Goal: Navigation & Orientation: Find specific page/section

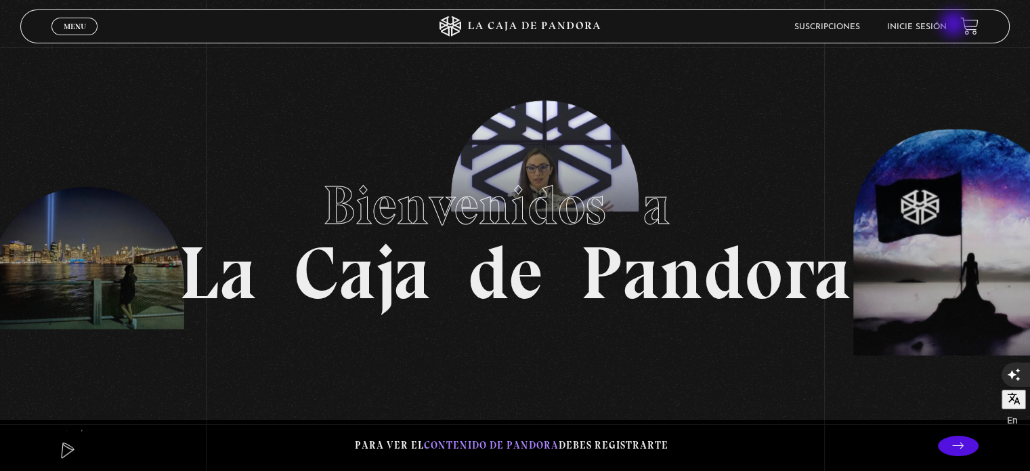
click at [947, 25] on link "Inicie sesión" at bounding box center [917, 27] width 60 height 8
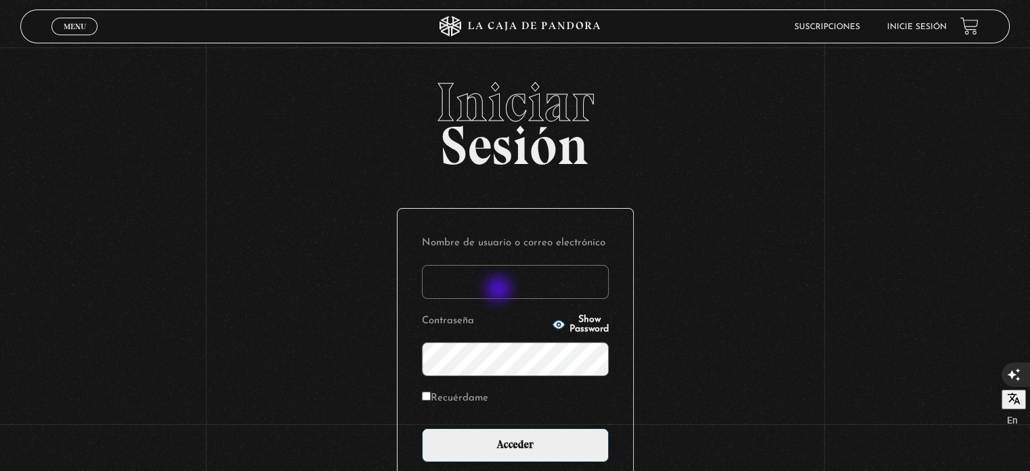
click at [500, 290] on input "Nombre de usuario o correo electrónico" at bounding box center [515, 282] width 187 height 34
type input "kprendas87"
click at [553, 322] on icon "button" at bounding box center [559, 324] width 12 height 9
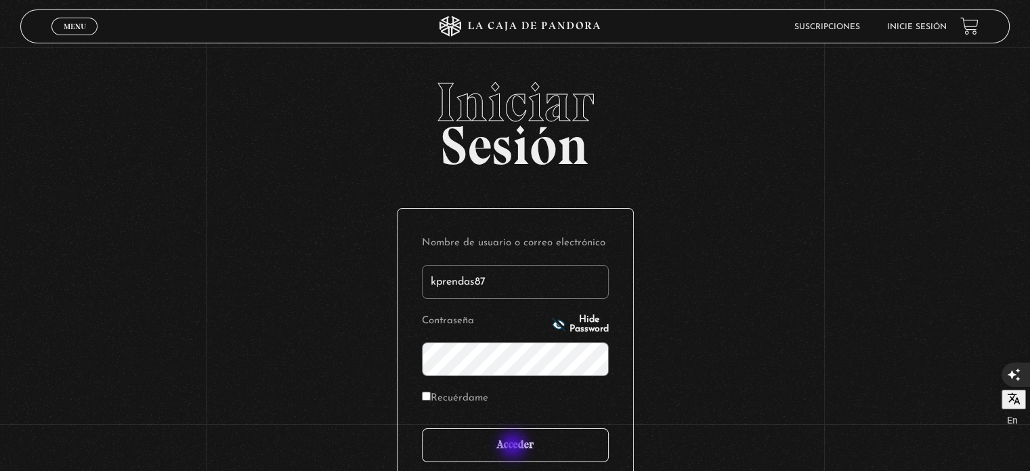
click at [514, 446] on input "Acceder" at bounding box center [515, 445] width 187 height 34
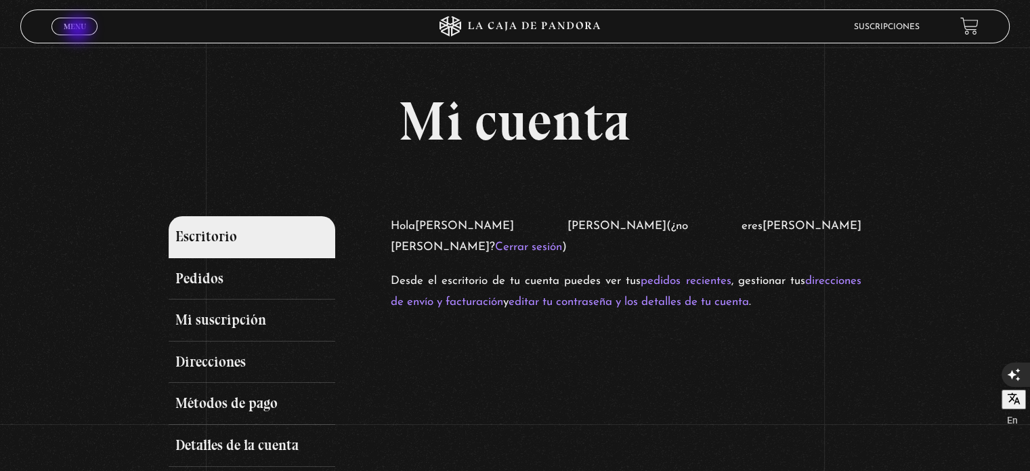
click at [79, 30] on span "Menu" at bounding box center [75, 26] width 22 height 8
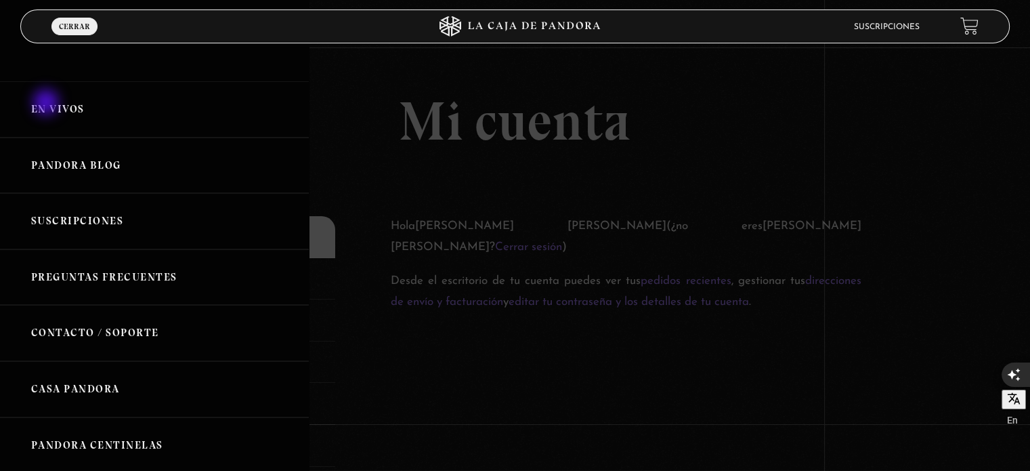
click at [47, 104] on link "En vivos" at bounding box center [154, 109] width 309 height 56
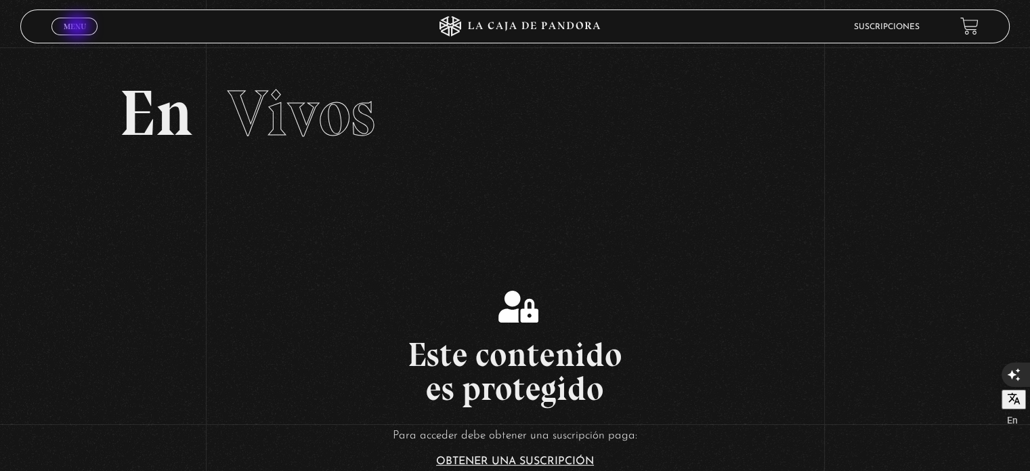
click at [79, 28] on span "Menu" at bounding box center [75, 26] width 22 height 8
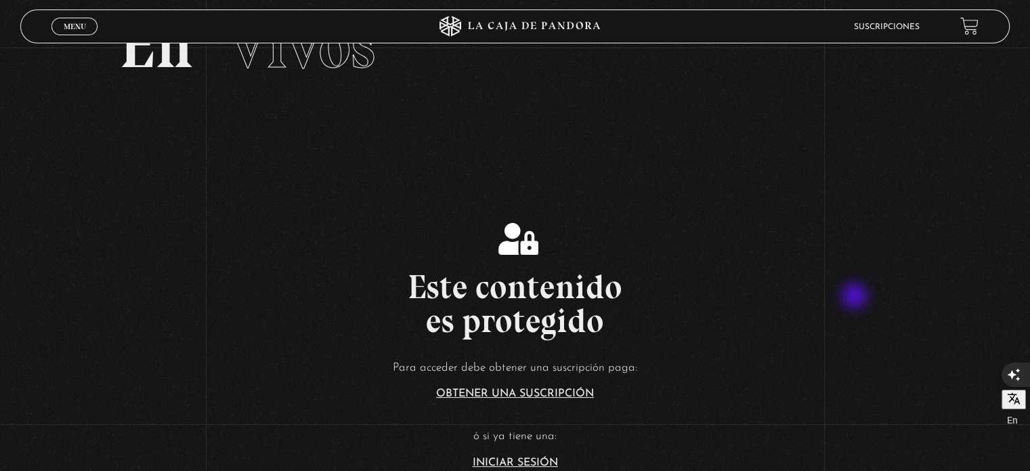
scroll to position [203, 0]
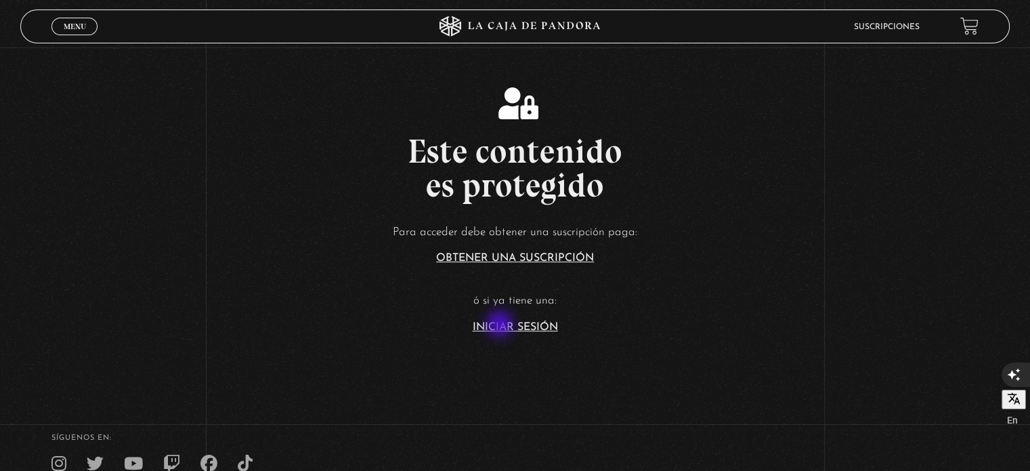
click at [501, 325] on link "Iniciar Sesión" at bounding box center [515, 327] width 85 height 11
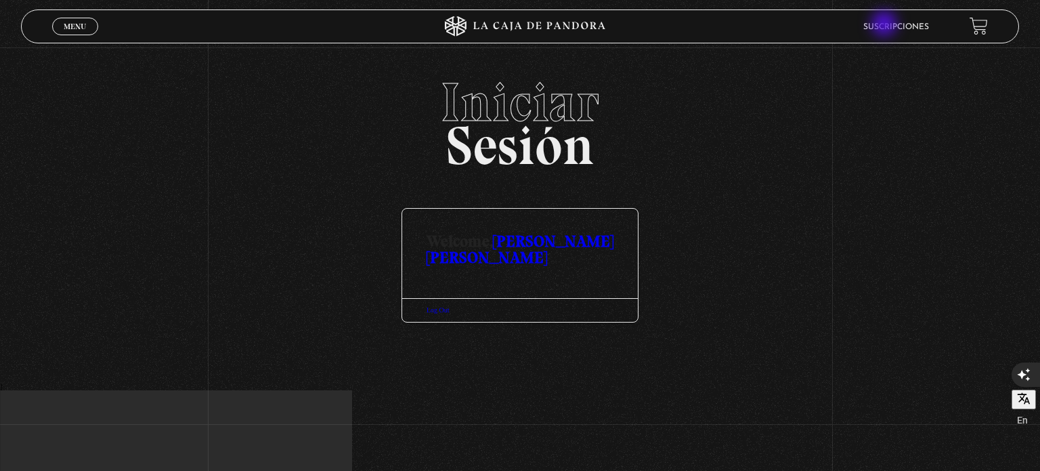
click at [886, 25] on link "Suscripciones" at bounding box center [897, 27] width 66 height 8
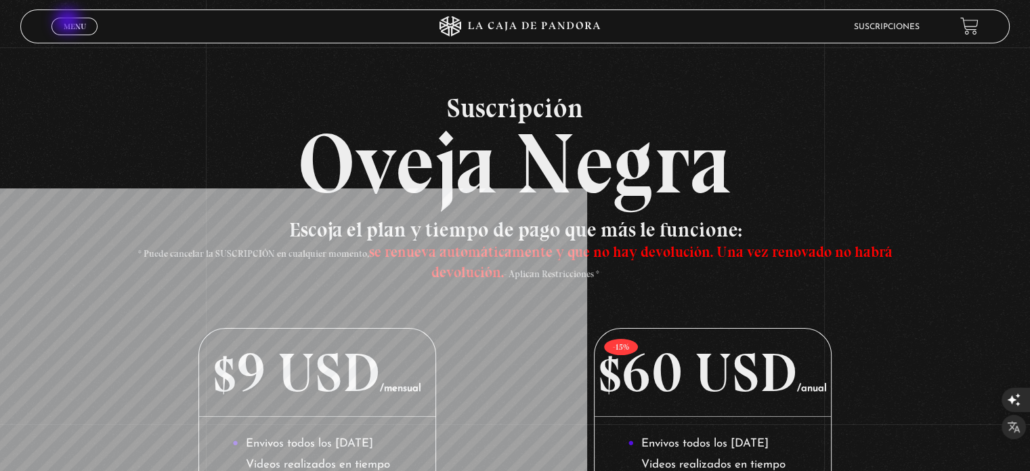
click at [69, 22] on span "Menu" at bounding box center [75, 26] width 22 height 8
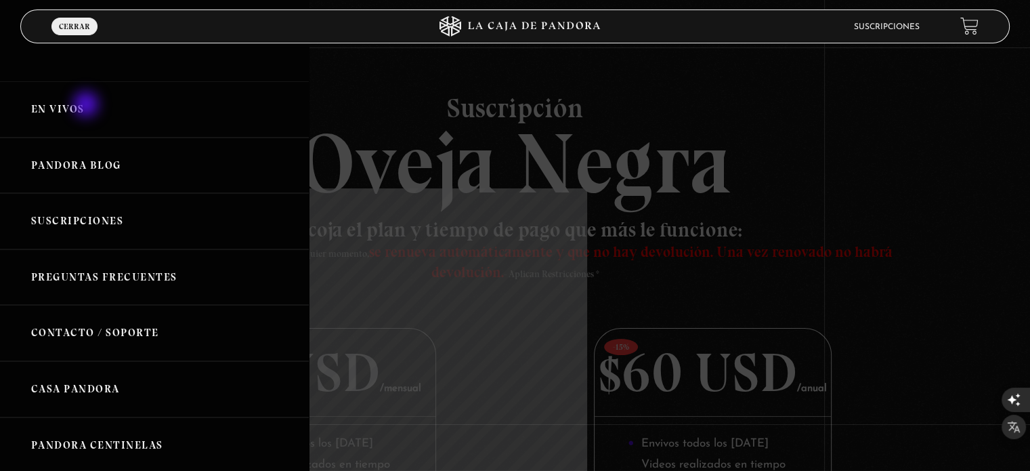
click at [87, 106] on link "En vivos" at bounding box center [154, 109] width 309 height 56
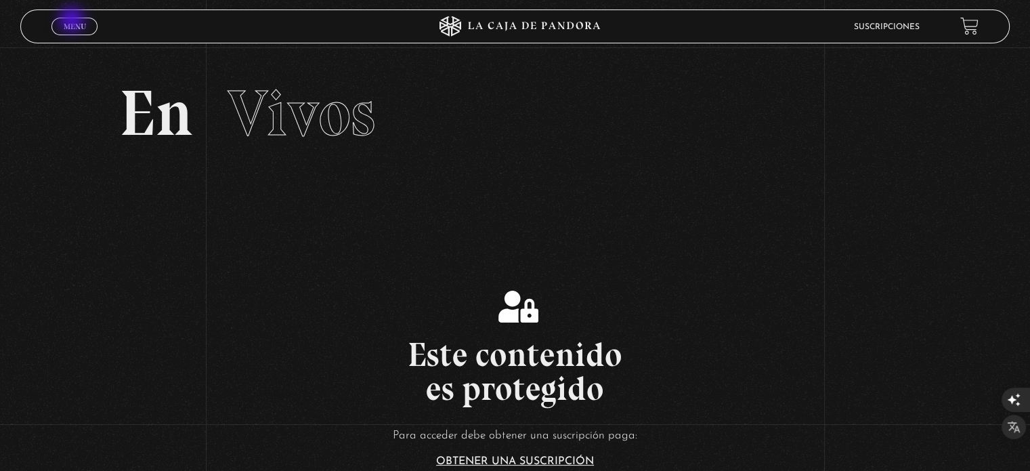
click at [73, 22] on span "Menu" at bounding box center [75, 26] width 22 height 8
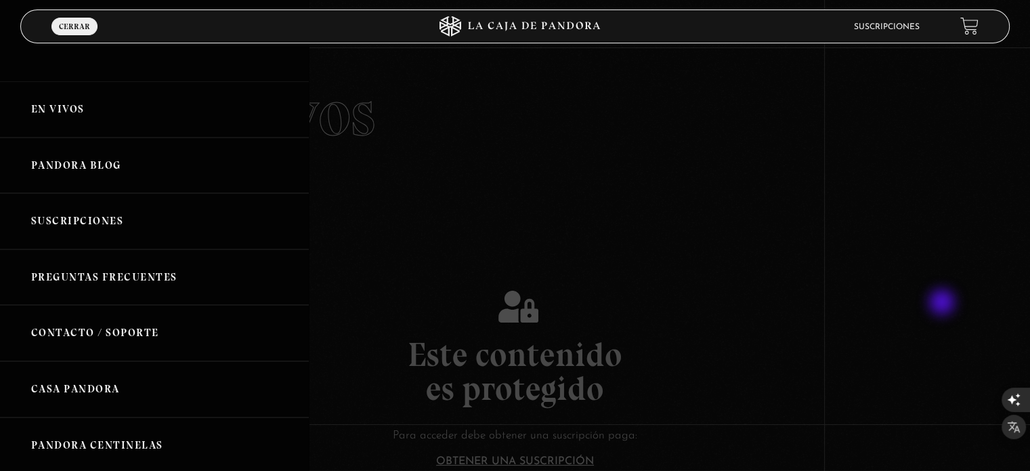
scroll to position [326, 0]
